Goal: Task Accomplishment & Management: Manage account settings

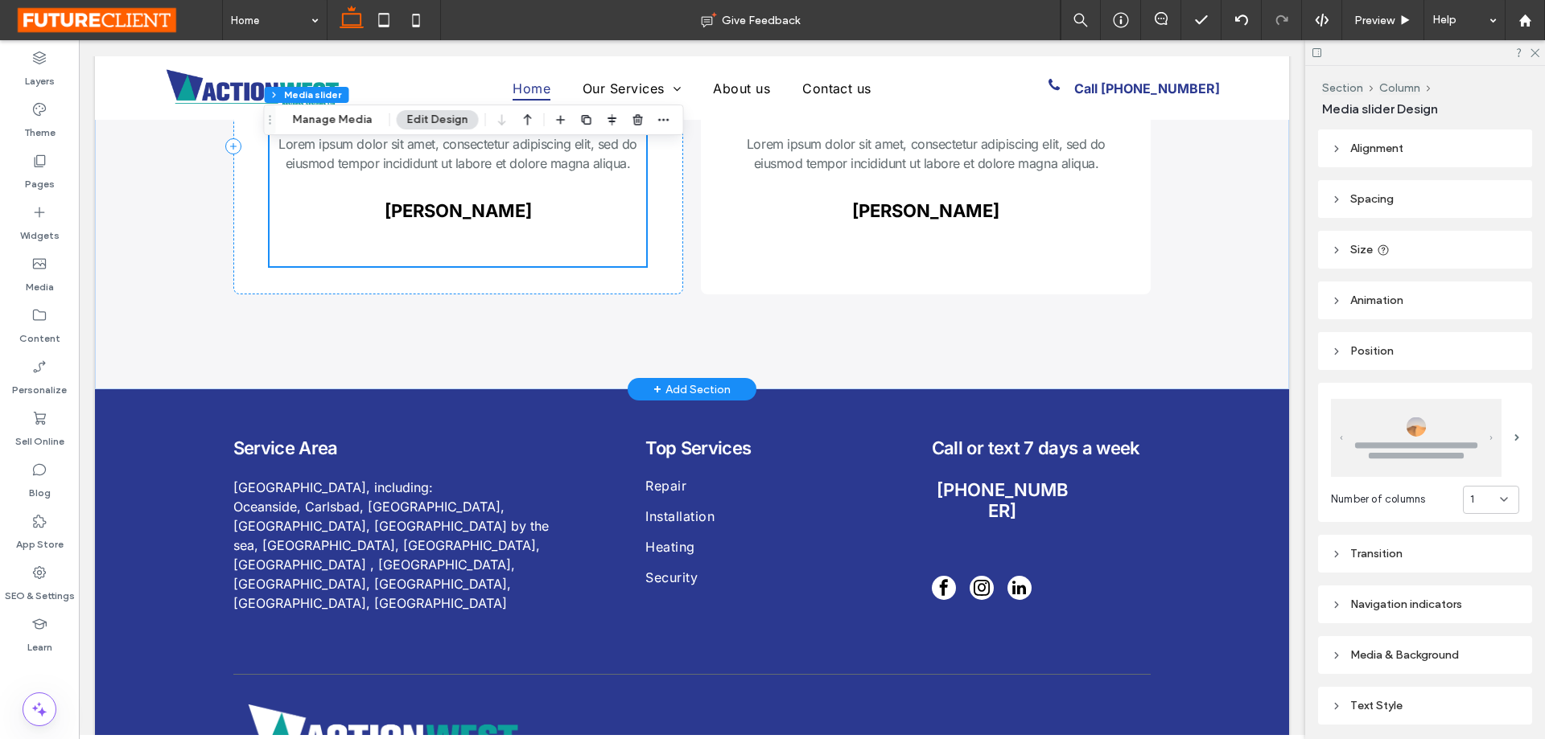
scroll to position [3534, 0]
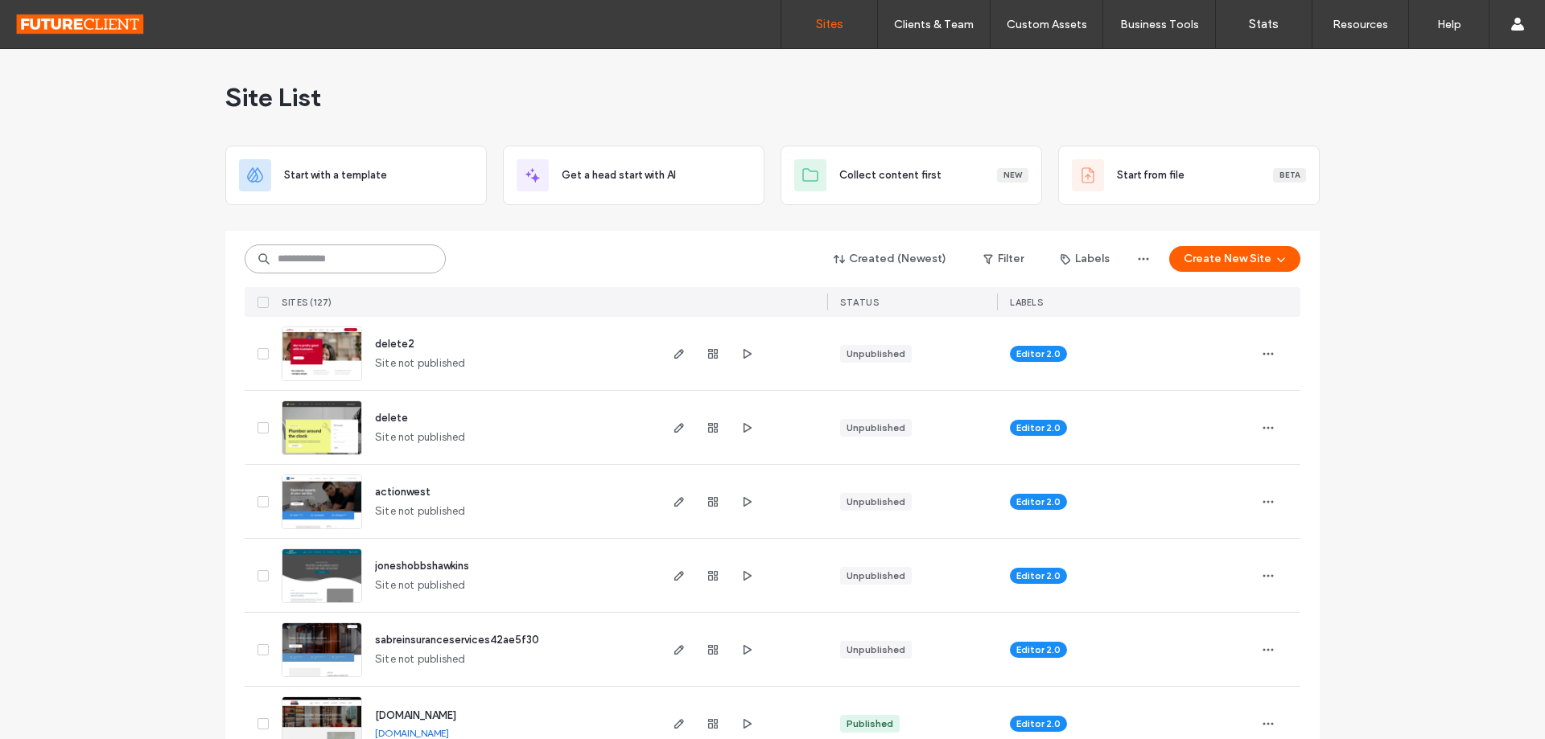
click at [399, 253] on input at bounding box center [345, 259] width 201 height 29
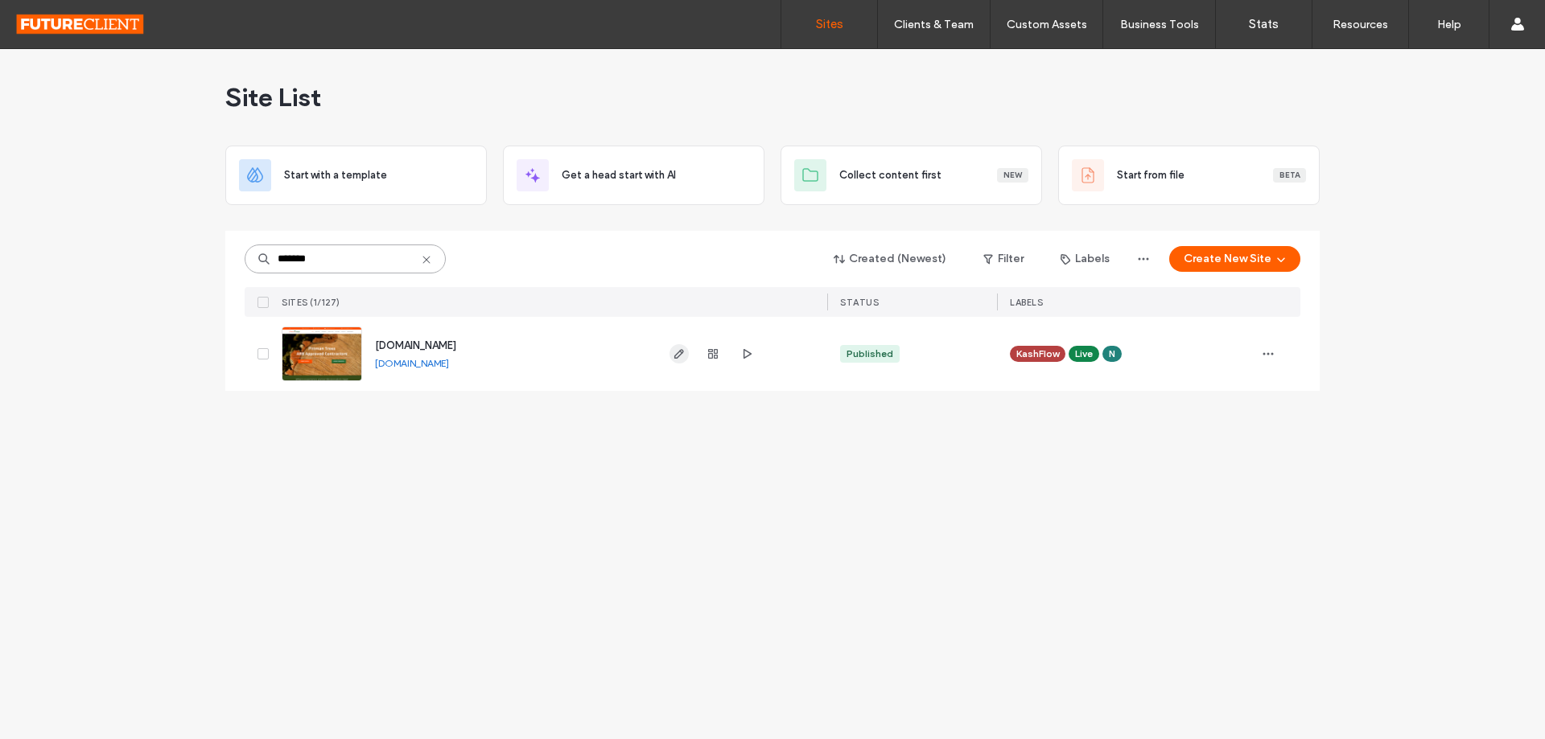
type input "*******"
click at [682, 353] on use "button" at bounding box center [679, 354] width 10 height 10
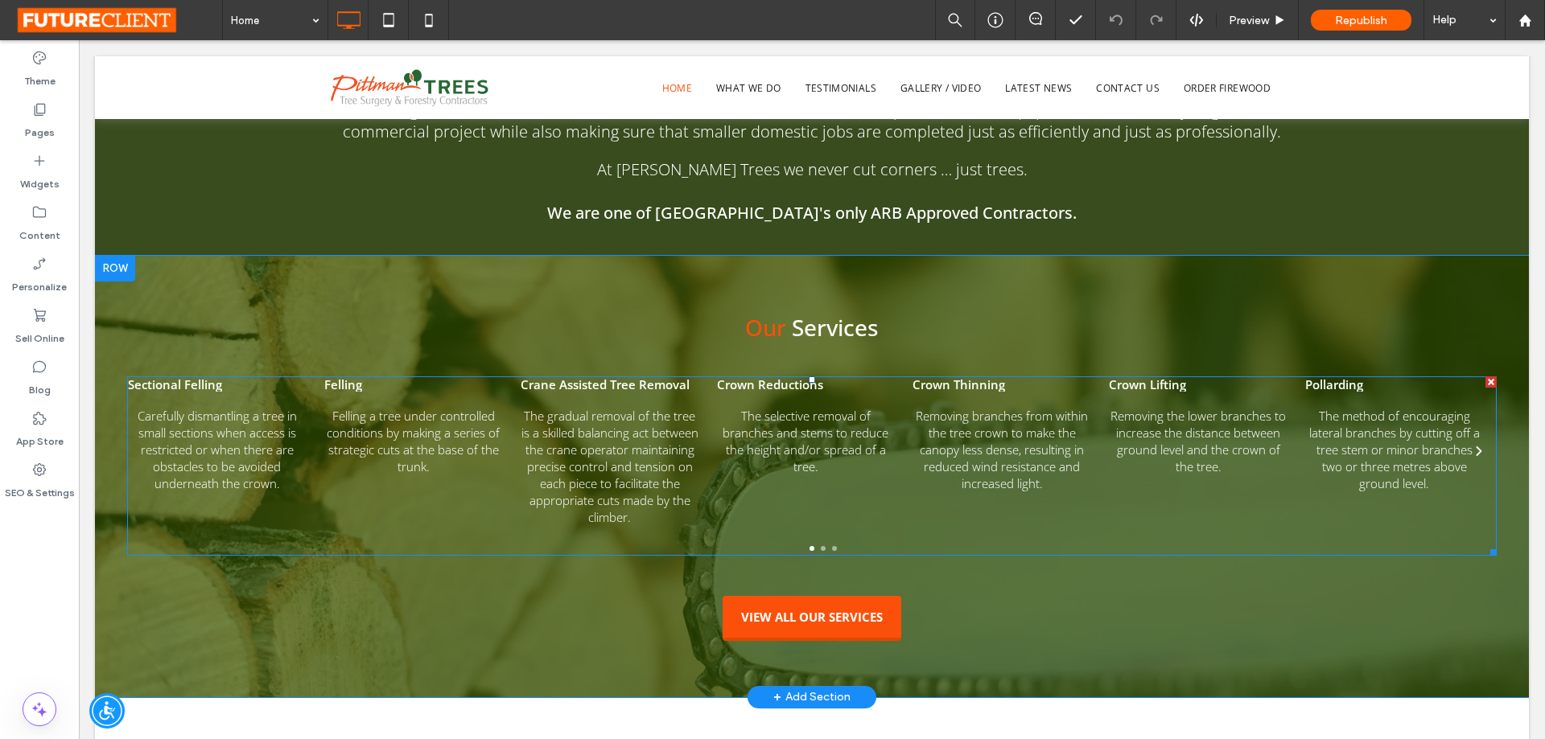
scroll to position [979, 0]
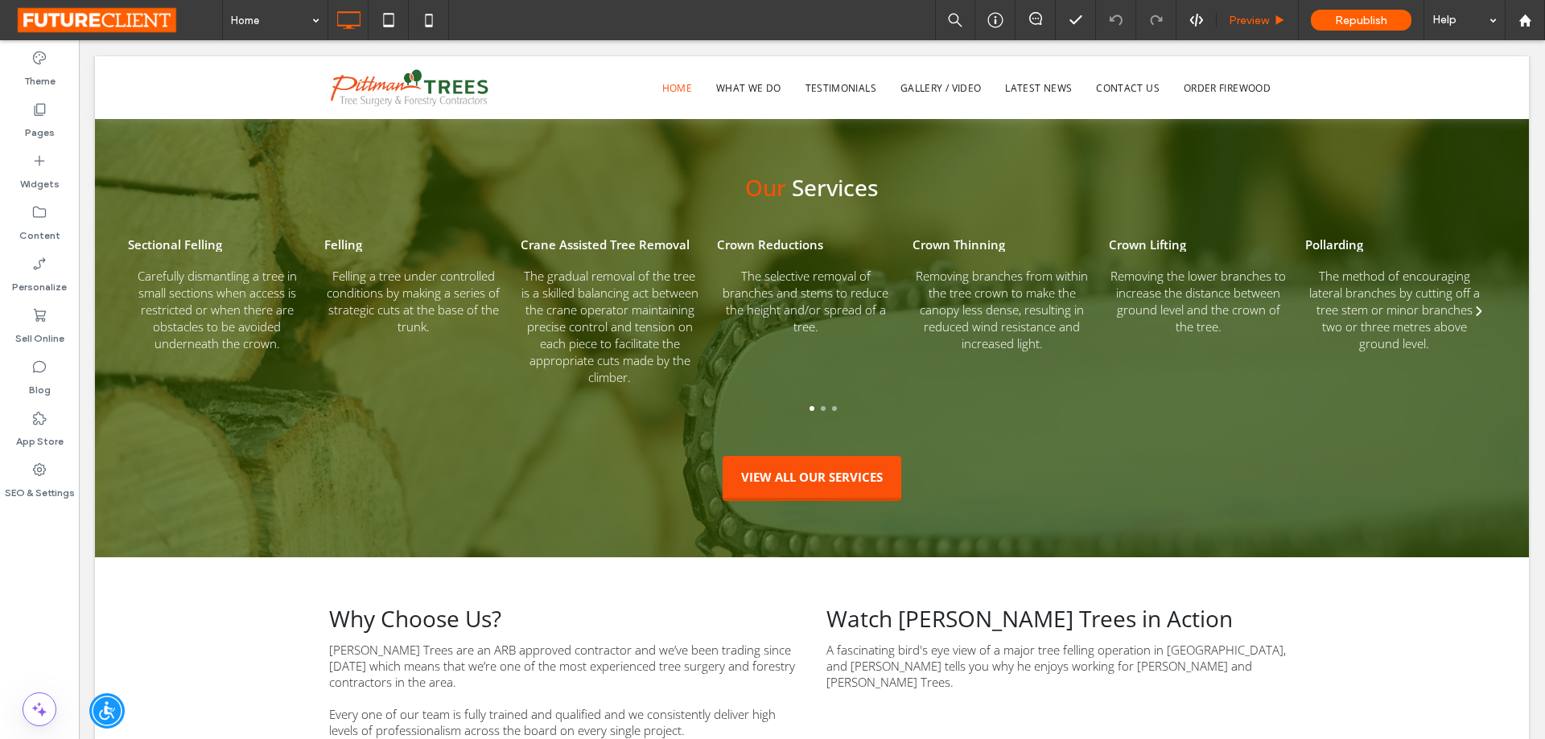
click at [1237, 24] on span "Preview" at bounding box center [1248, 21] width 40 height 14
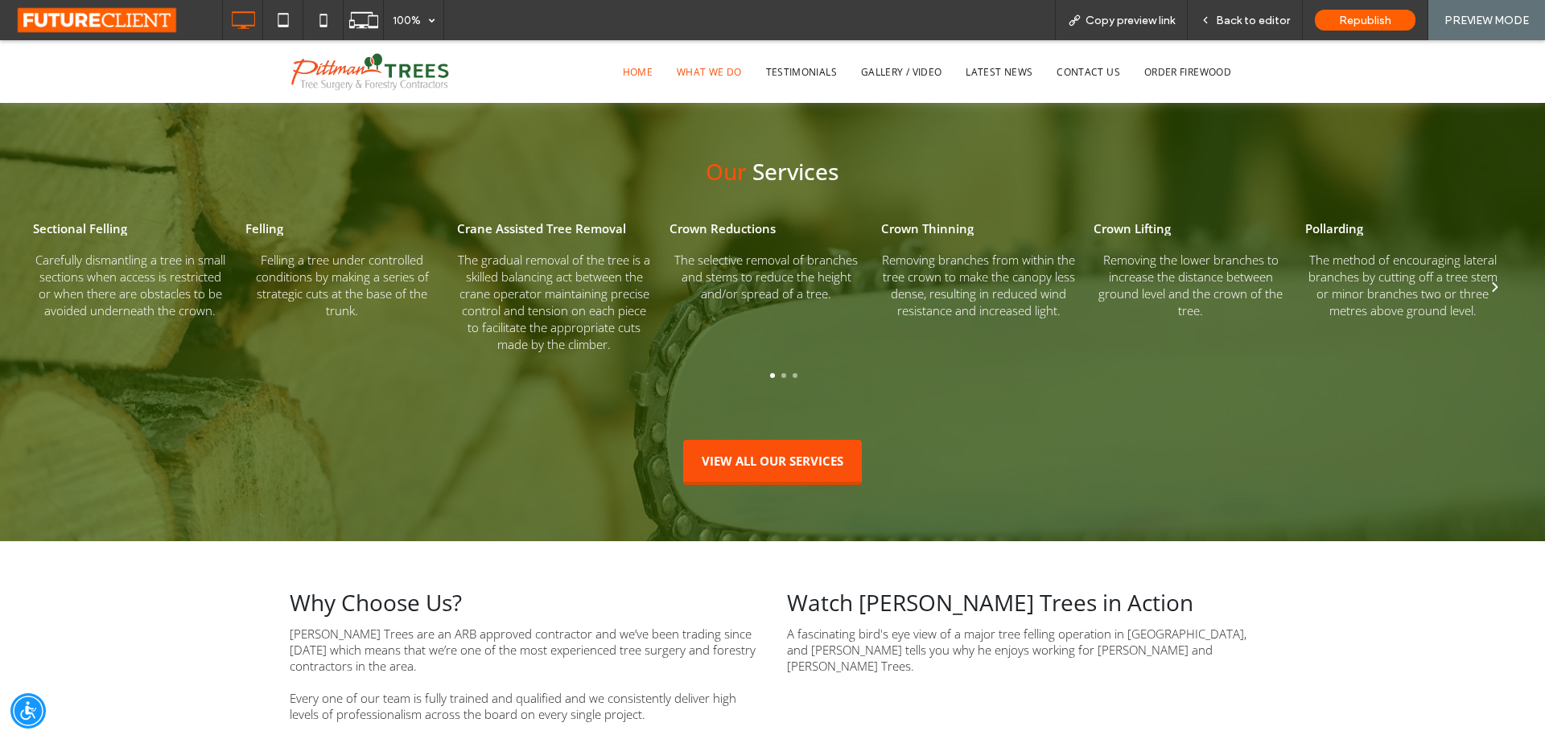
click at [692, 68] on span "What We Do" at bounding box center [709, 71] width 65 height 14
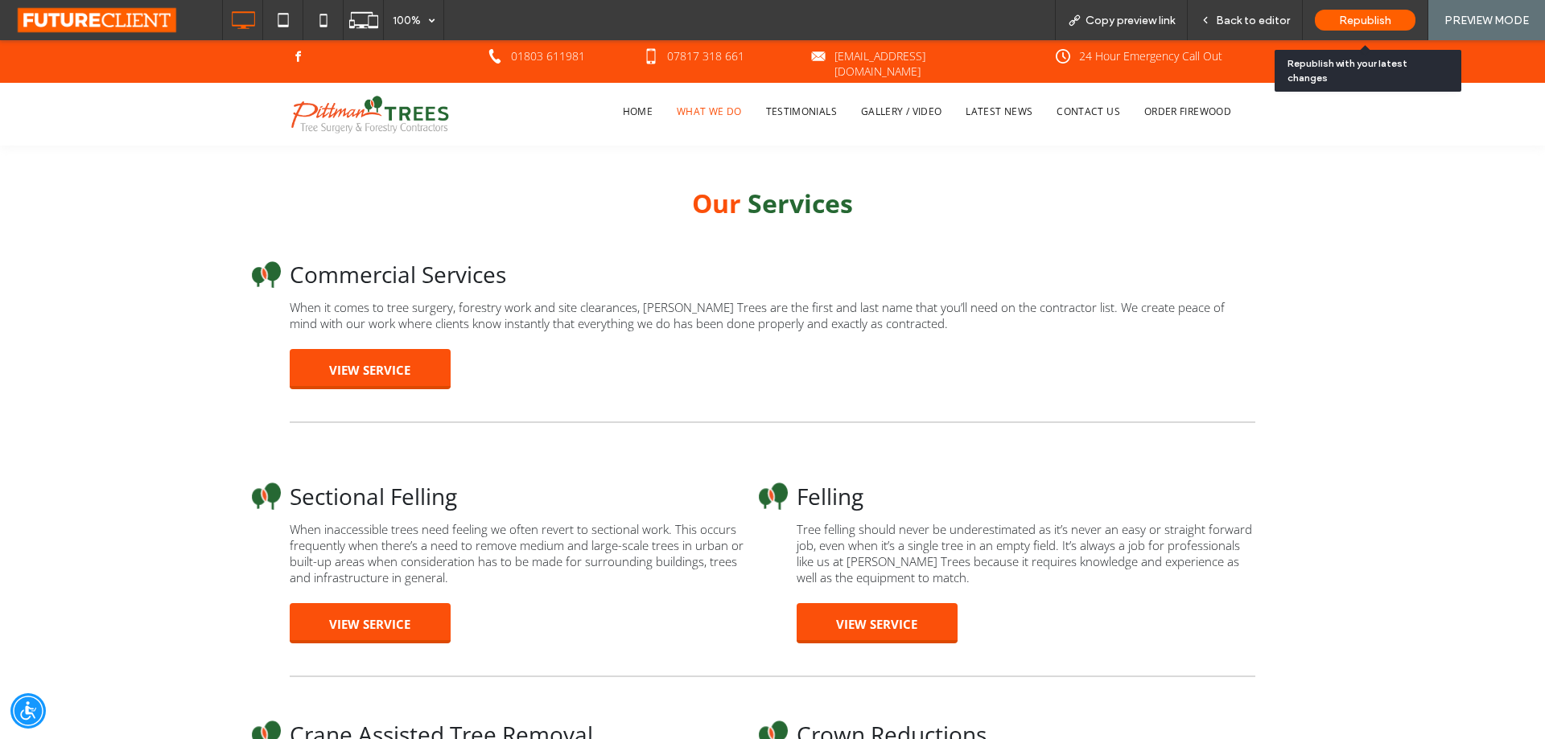
click at [1367, 10] on div "Republish" at bounding box center [1365, 20] width 101 height 21
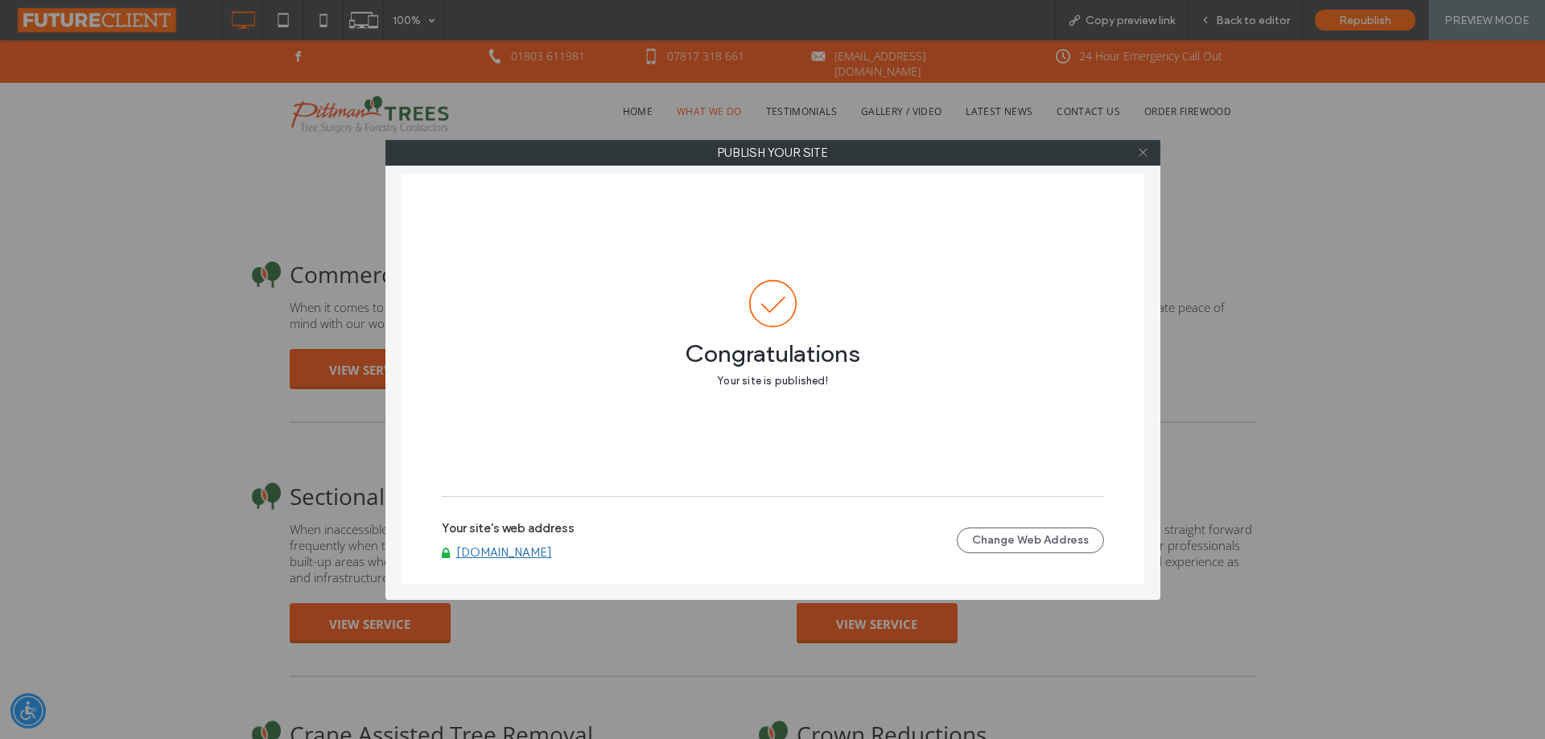
click at [1146, 148] on icon at bounding box center [1143, 152] width 12 height 12
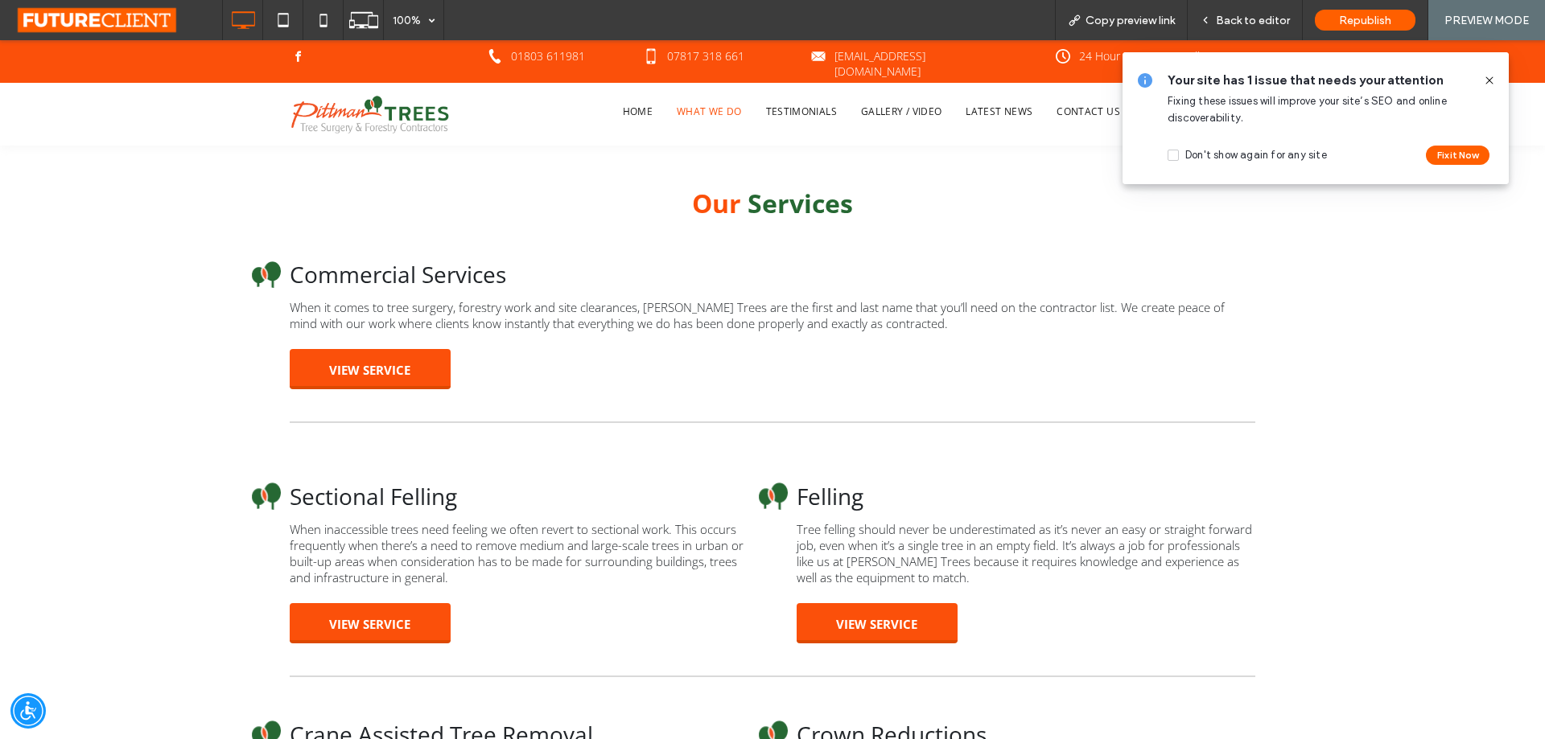
click at [1500, 75] on div "Your site has 1 issue that needs your attention Fixing these issues will improv…" at bounding box center [1315, 118] width 386 height 132
click at [1490, 84] on icon at bounding box center [1489, 80] width 13 height 13
